Goal: Task Accomplishment & Management: Use online tool/utility

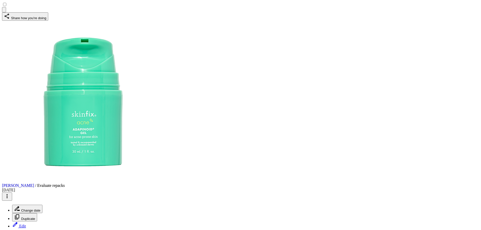
scroll to position [65, 0]
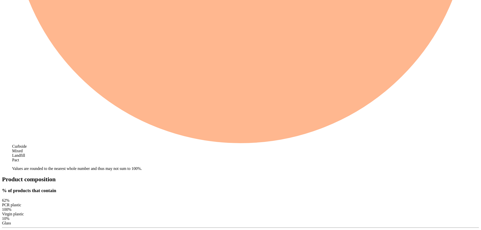
scroll to position [404, 0]
